Goal: Check status: Check status

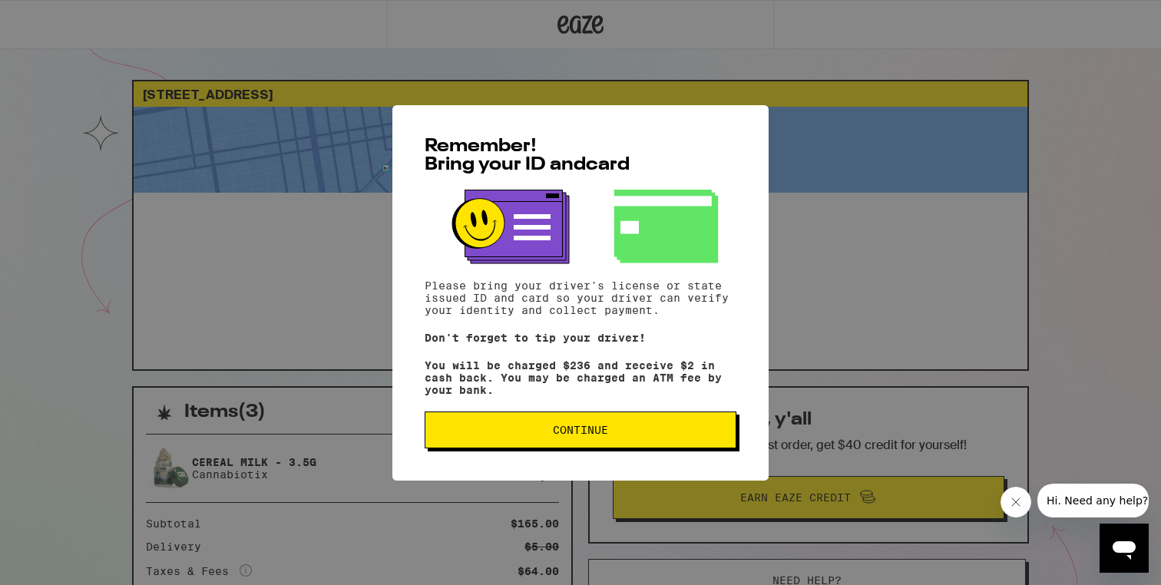
click at [569, 435] on span "Continue" at bounding box center [580, 430] width 55 height 11
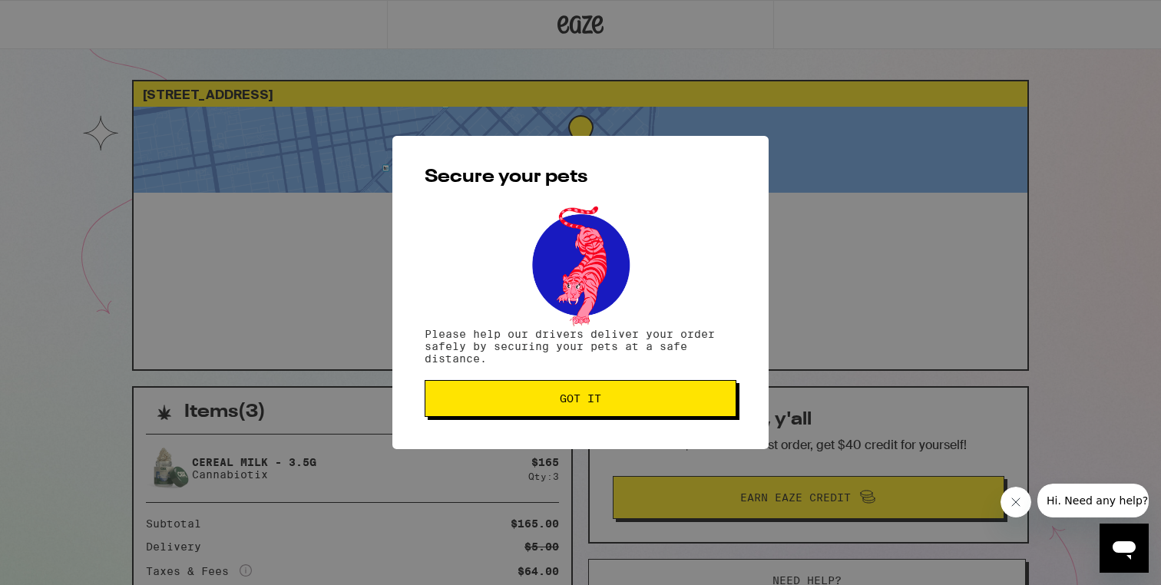
click at [594, 386] on button "Got it" at bounding box center [581, 398] width 312 height 37
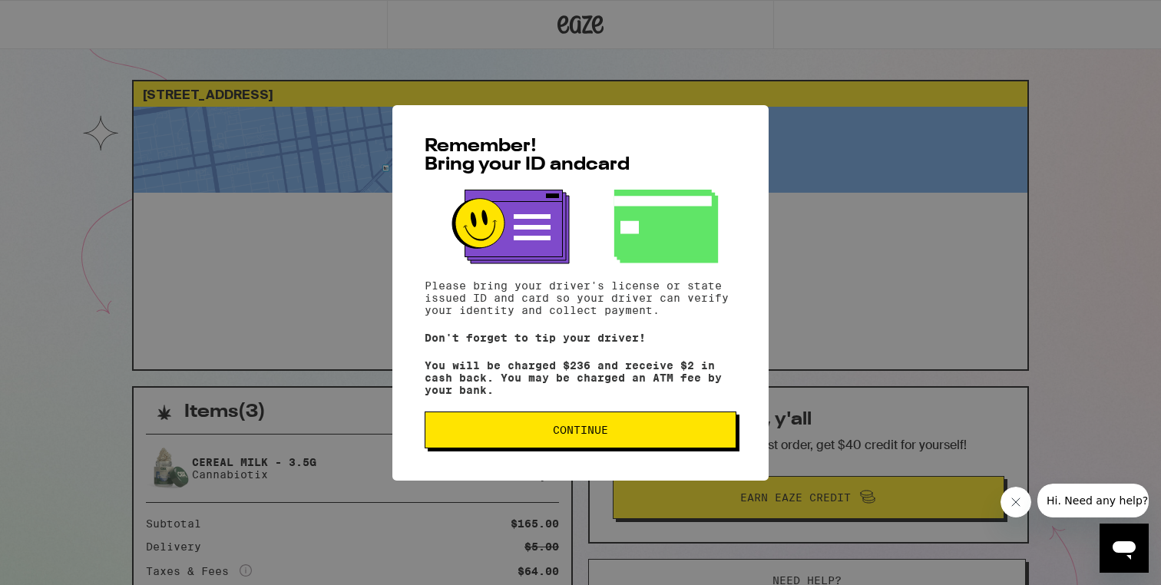
click at [630, 435] on span "Continue" at bounding box center [581, 430] width 286 height 11
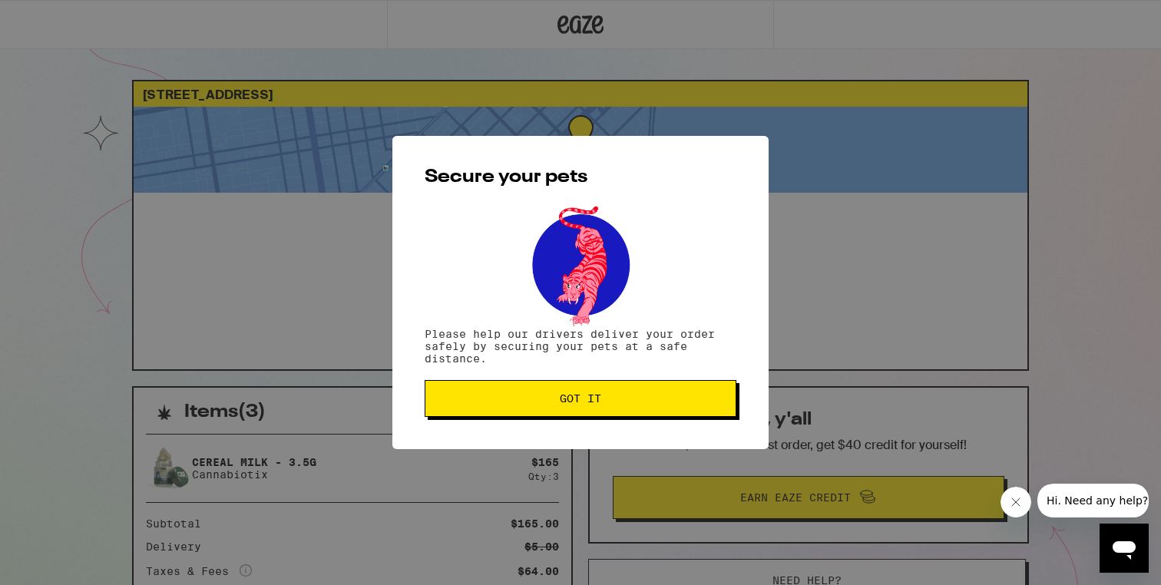
click at [632, 391] on button "Got it" at bounding box center [581, 398] width 312 height 37
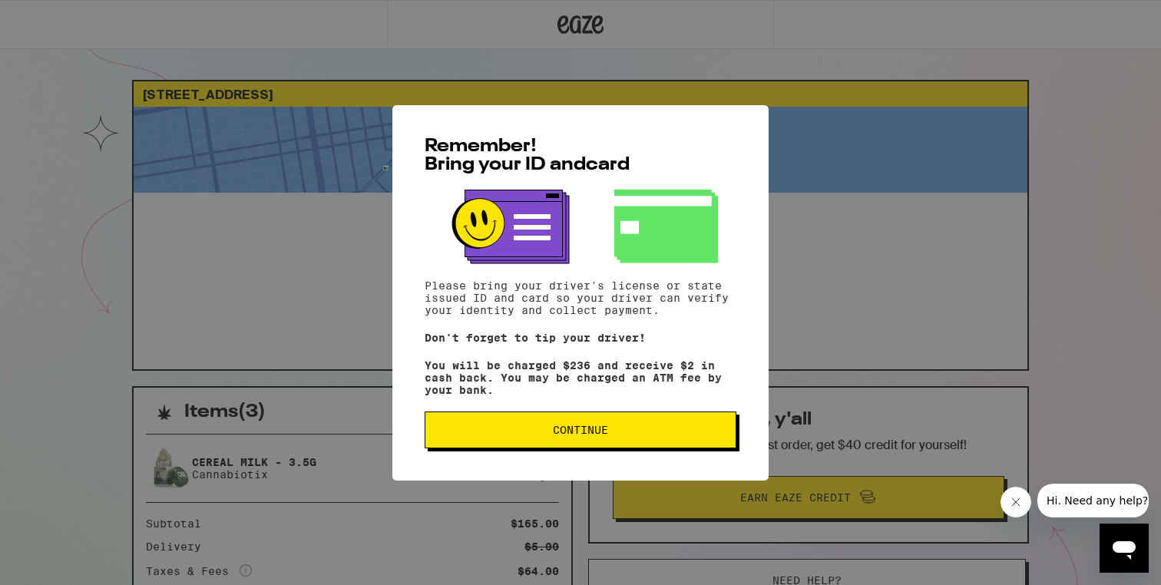
click at [560, 435] on span "Continue" at bounding box center [580, 430] width 55 height 11
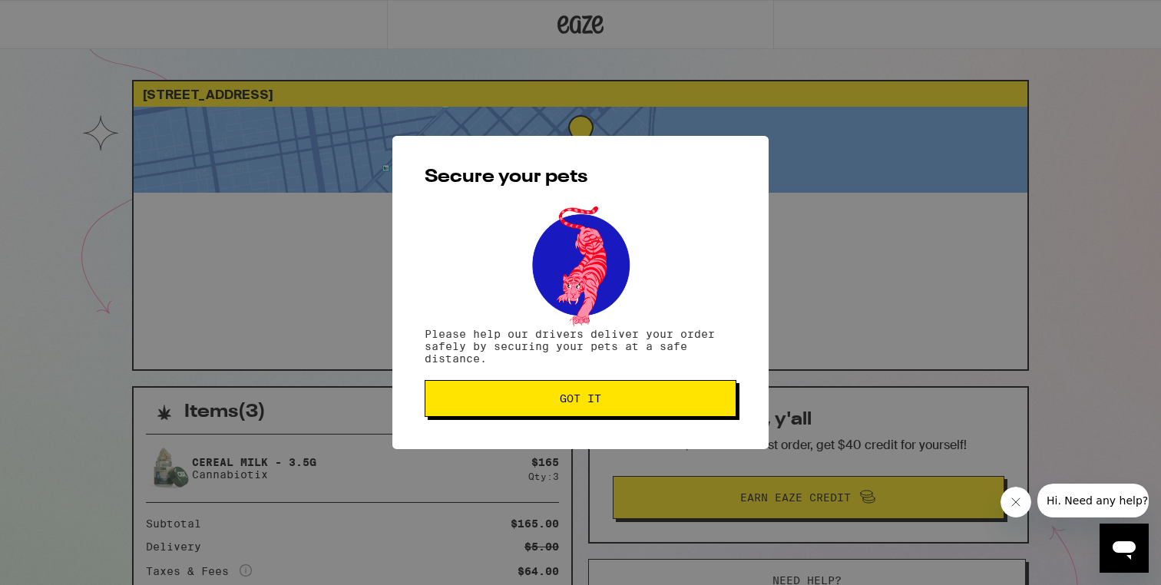
click at [616, 388] on button "Got it" at bounding box center [581, 398] width 312 height 37
